Goal: Obtain resource: Download file/media

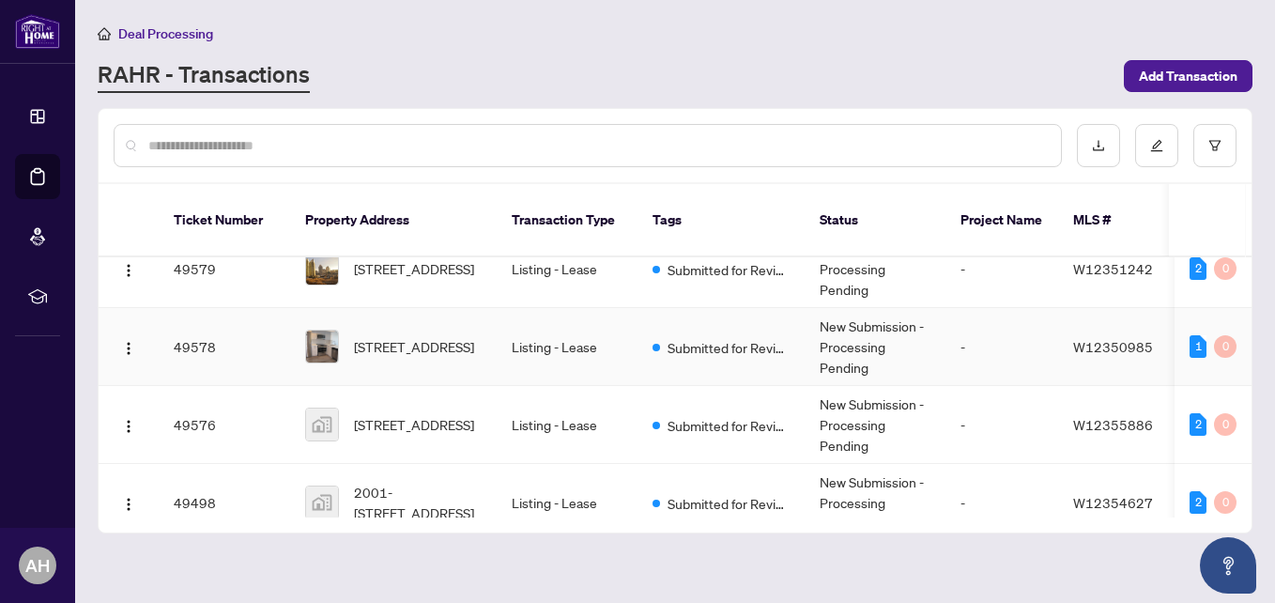
scroll to position [376, 0]
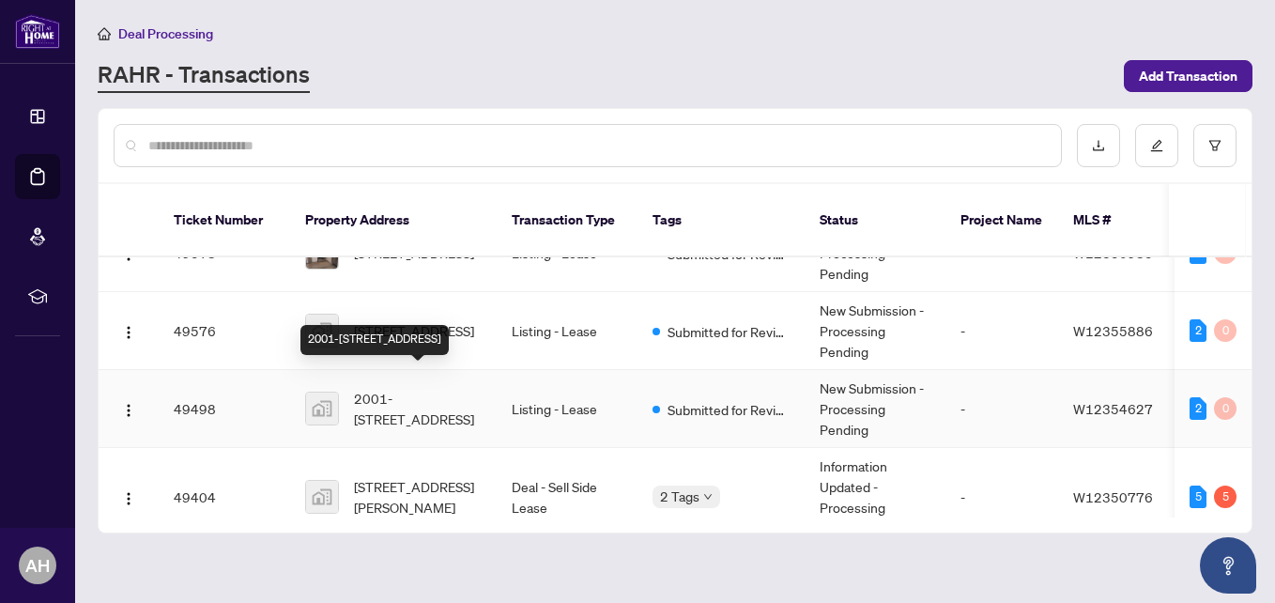
click at [402, 388] on span "2001-[STREET_ADDRESS]" at bounding box center [418, 408] width 128 height 41
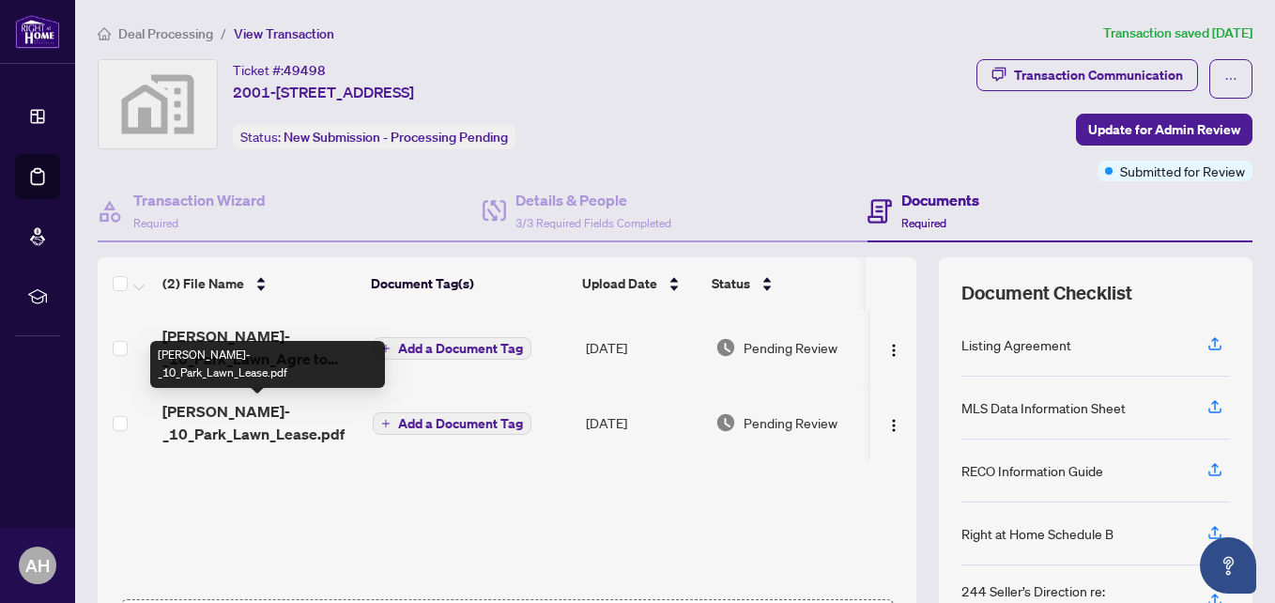
click at [292, 424] on span "[PERSON_NAME]-_10_Park_Lawn_Lease.pdf" at bounding box center [259, 422] width 195 height 45
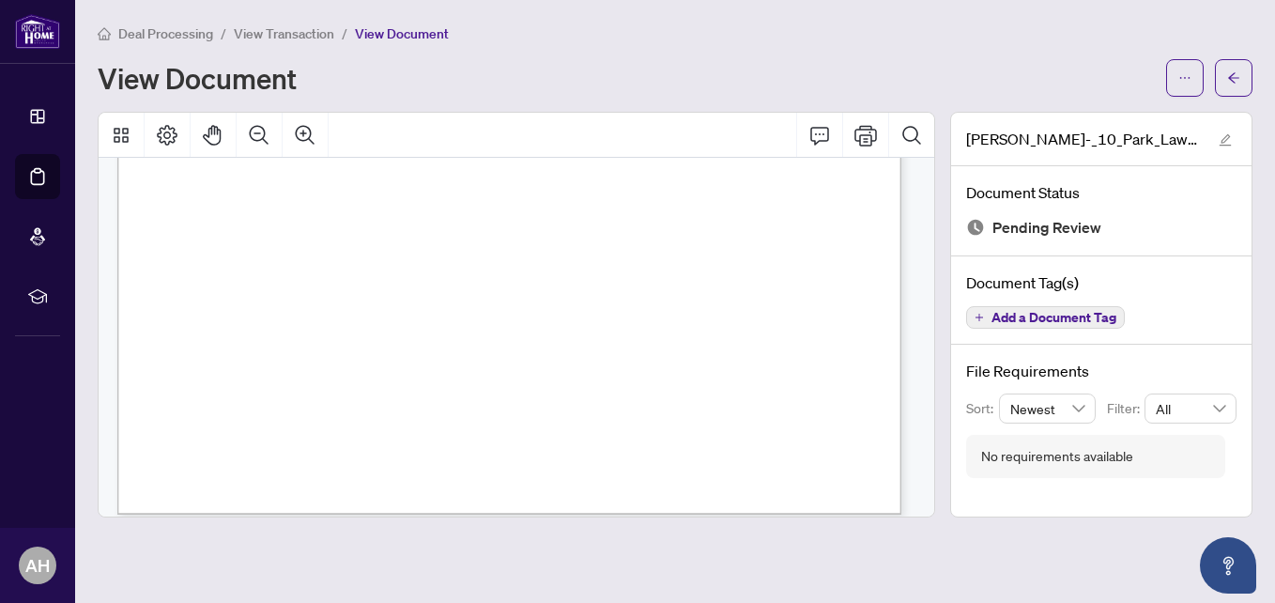
scroll to position [31901, 0]
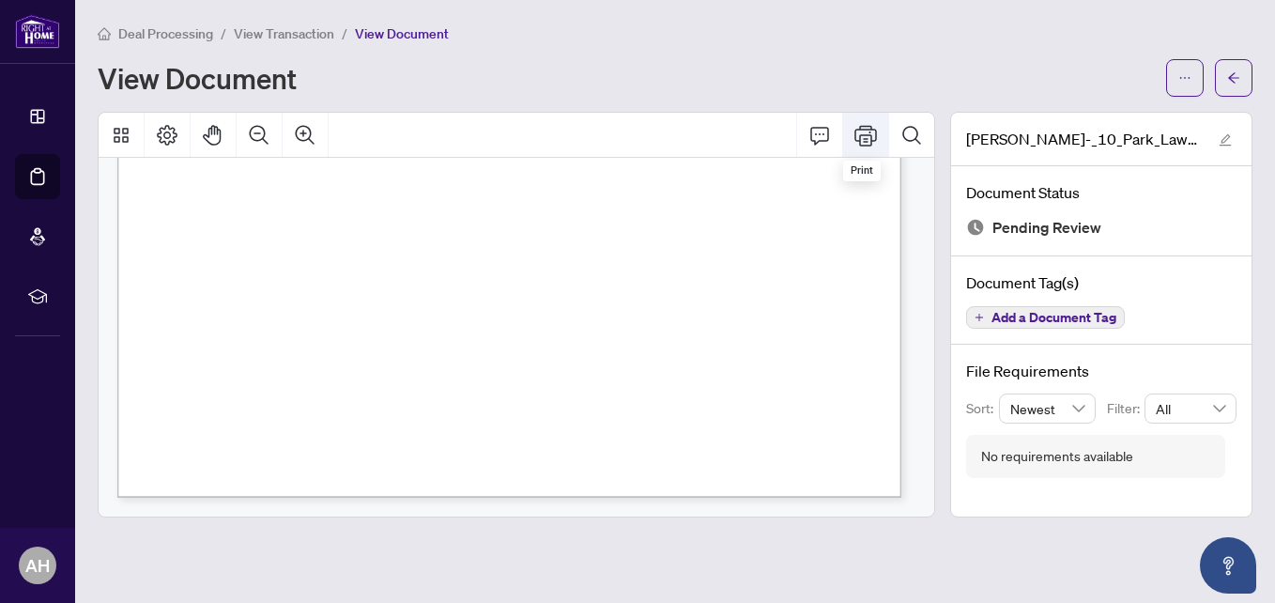
click at [860, 129] on icon "Print" at bounding box center [865, 135] width 23 height 21
click at [644, 203] on div "Form 401 Revised 2023 Page 1 of 1 The trademarks REALTOR®, REALTORS®, MLS®, Mul…" at bounding box center [651, 175] width 1069 height 1384
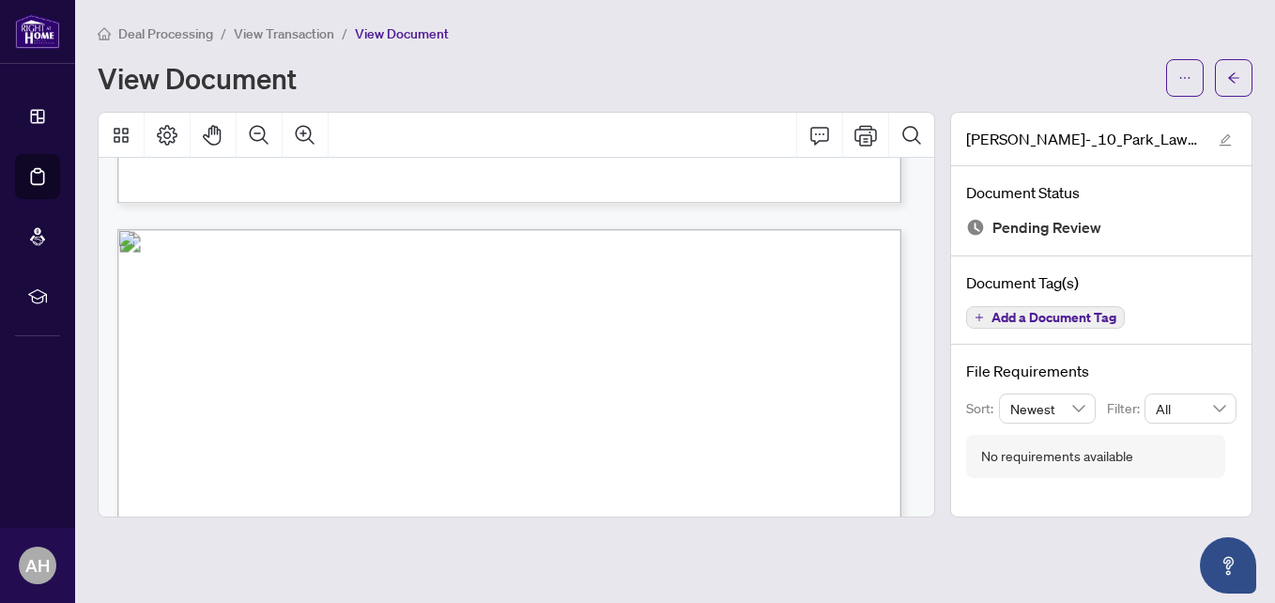
scroll to position [31149, 0]
click at [864, 135] on icon "Print" at bounding box center [865, 135] width 23 height 23
